Goal: Check status: Check status

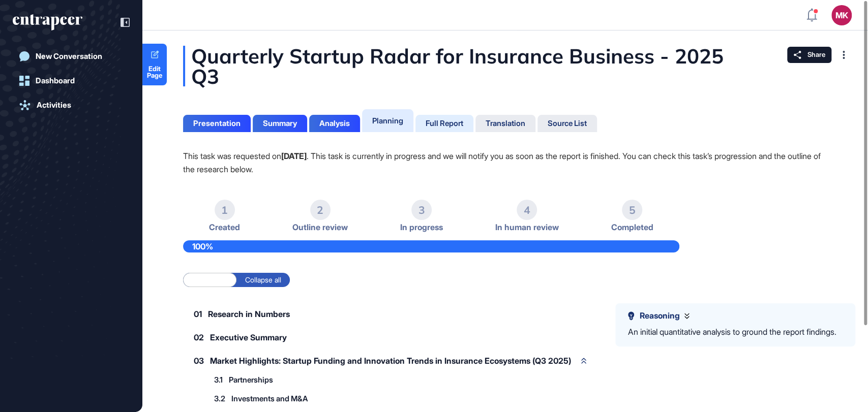
click at [434, 124] on div "Full Report" at bounding box center [445, 123] width 38 height 9
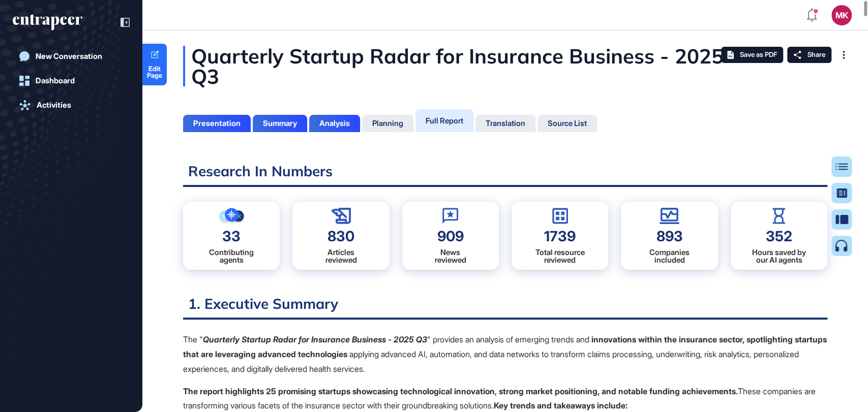
scroll to position [361, 2]
